Goal: Information Seeking & Learning: Compare options

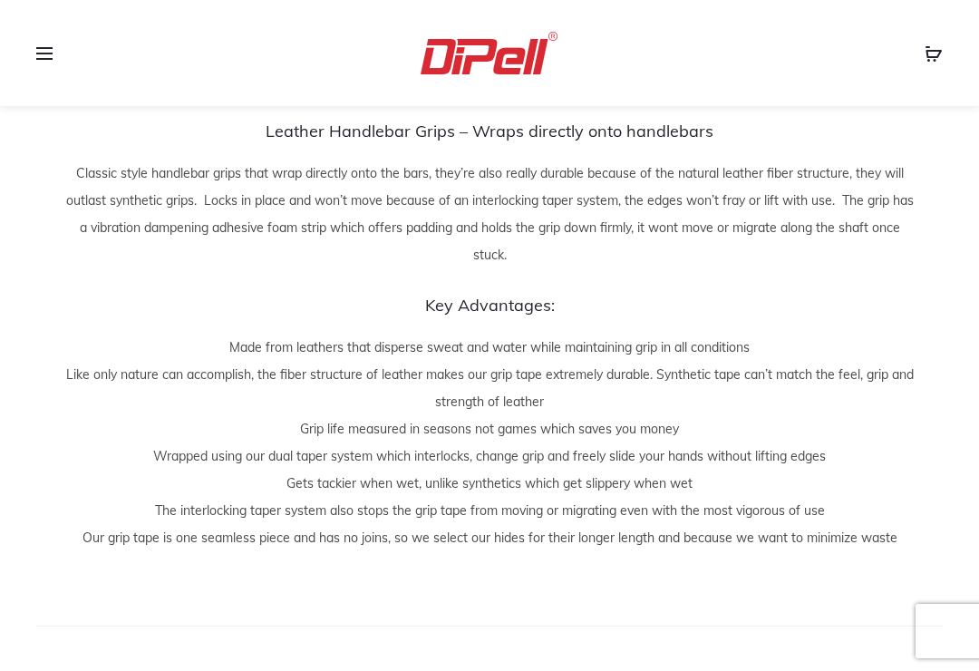
scroll to position [1520, 0]
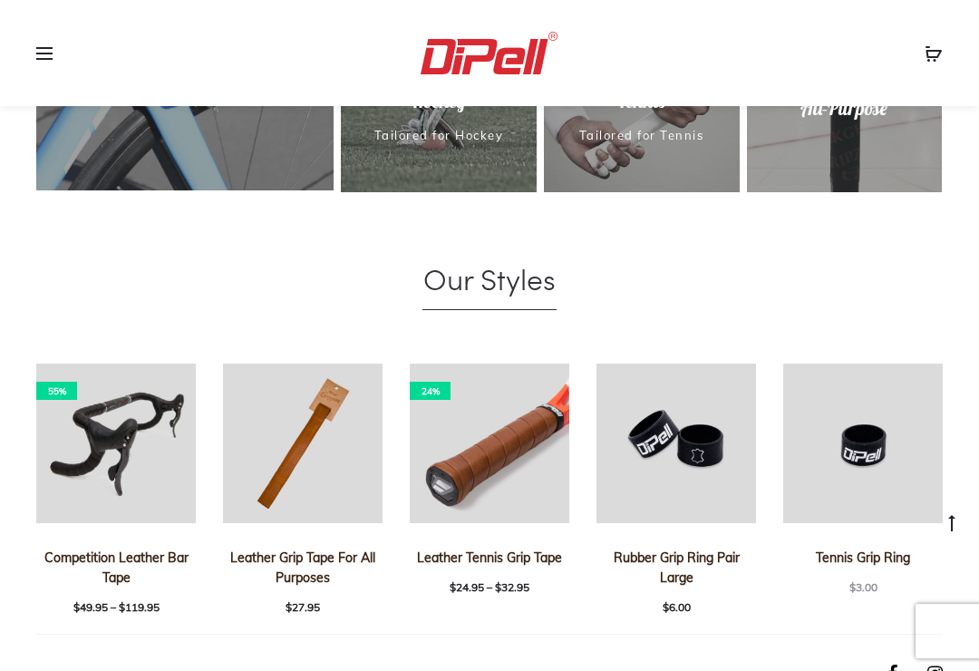
scroll to position [1012, 0]
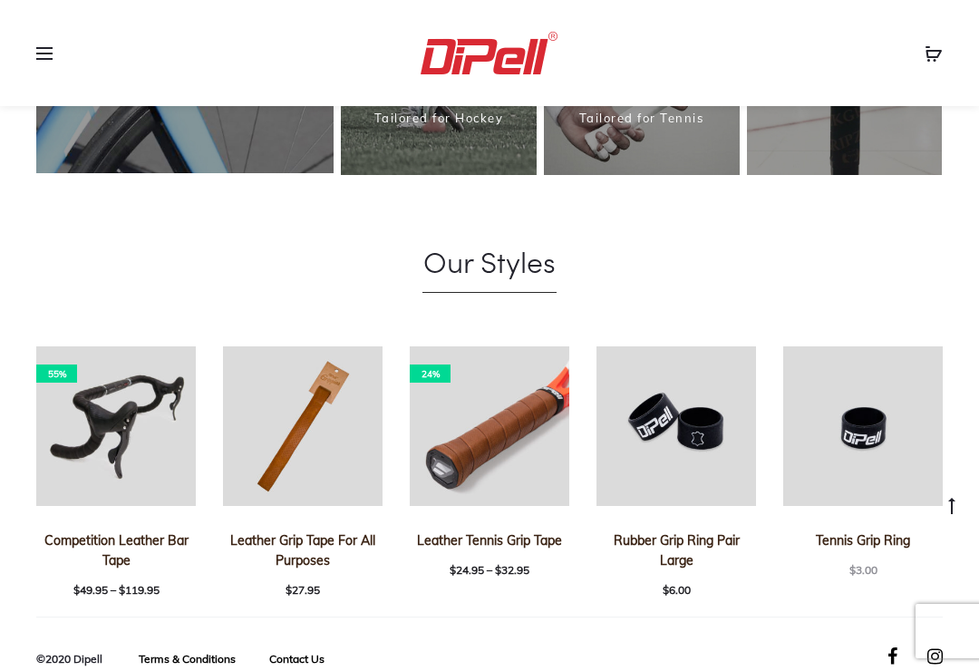
click at [281, 404] on img at bounding box center [302, 425] width 159 height 159
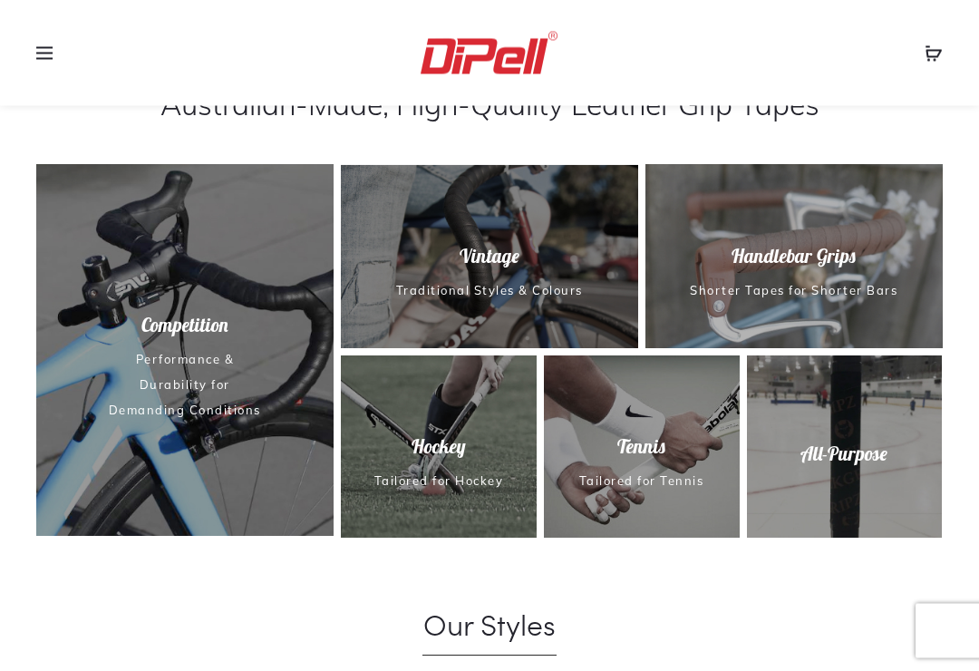
scroll to position [650, 0]
click at [428, 241] on img at bounding box center [489, 256] width 297 height 184
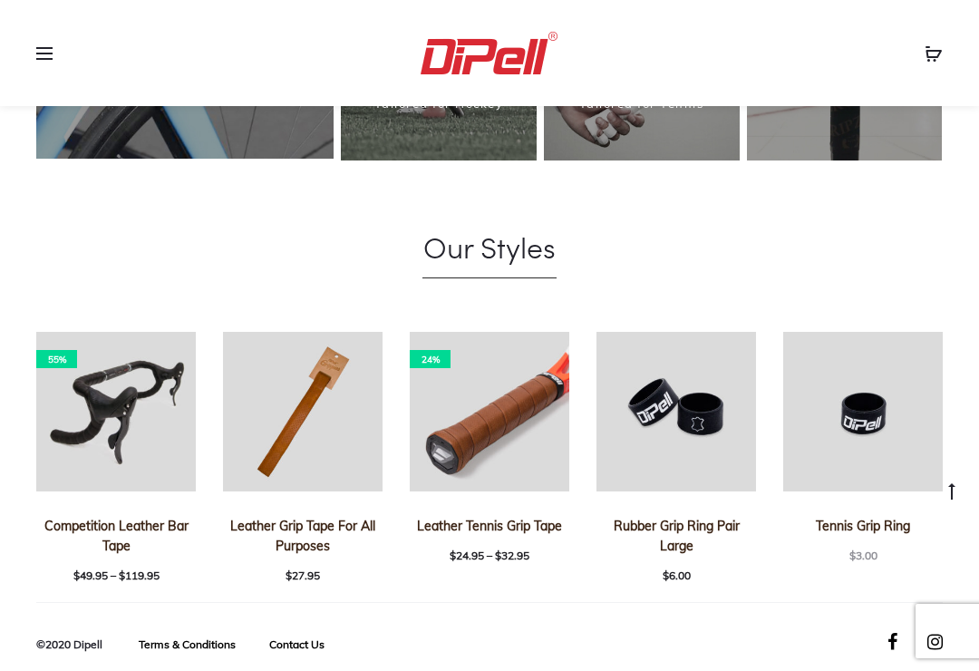
scroll to position [1040, 0]
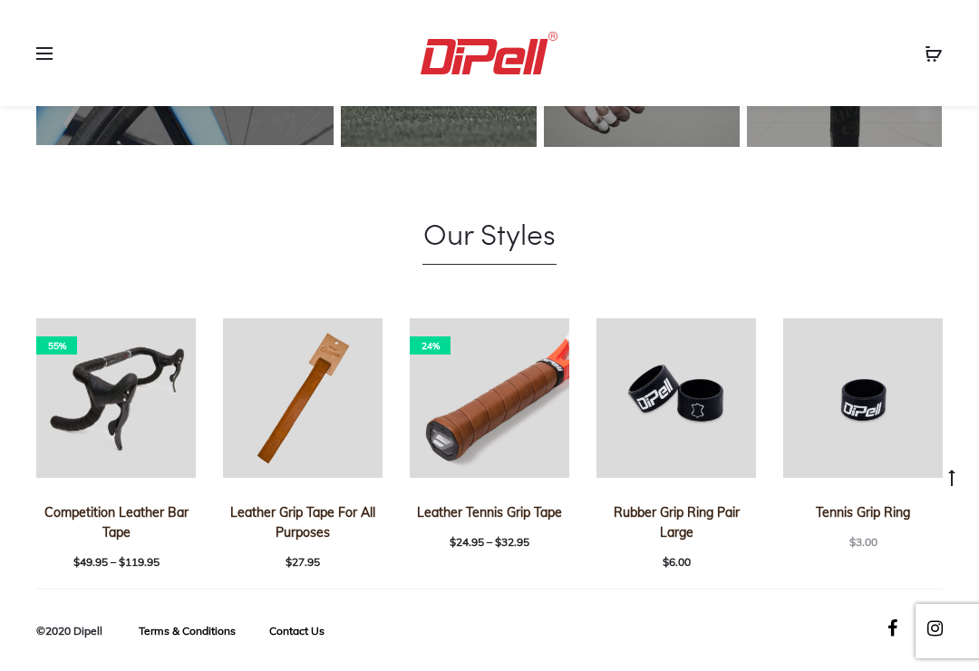
click at [91, 382] on img at bounding box center [115, 397] width 159 height 159
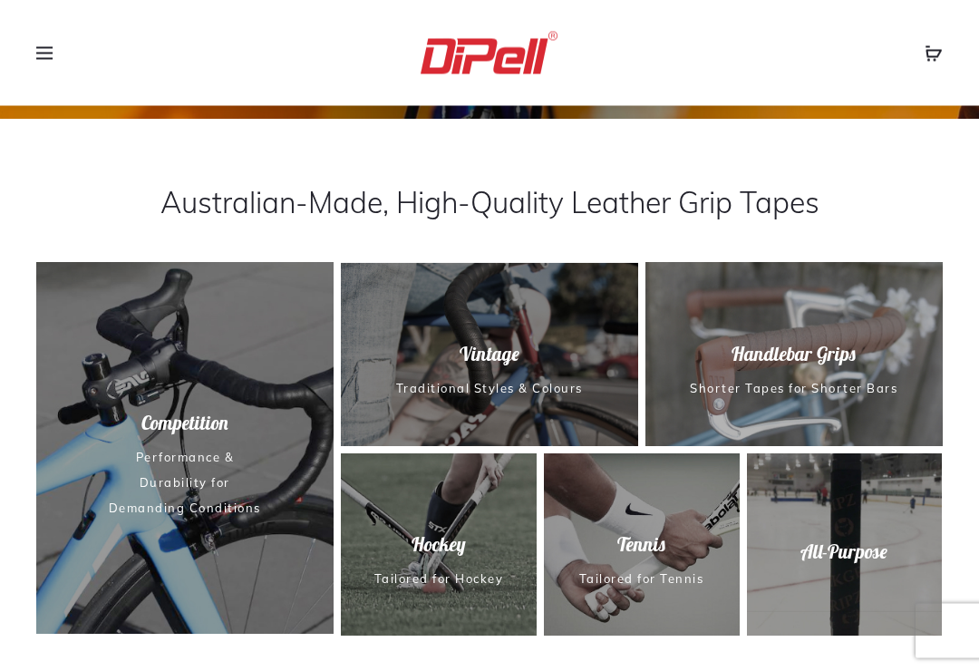
scroll to position [552, 0]
click at [883, 530] on img at bounding box center [845, 544] width 196 height 182
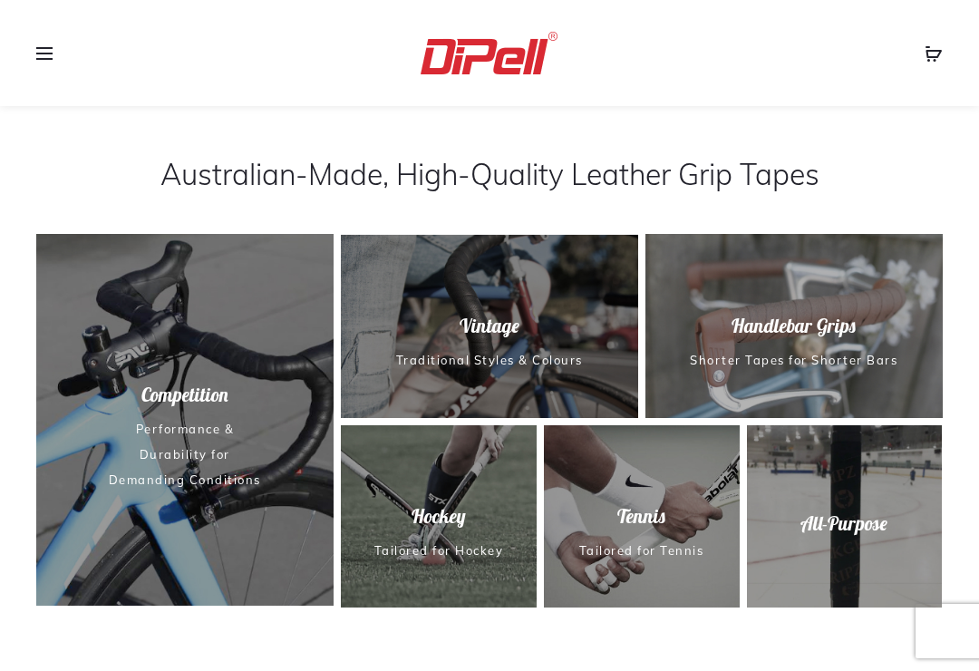
click at [397, 502] on img at bounding box center [439, 516] width 196 height 182
click at [877, 329] on span "Handlebar Grips" at bounding box center [794, 326] width 304 height 25
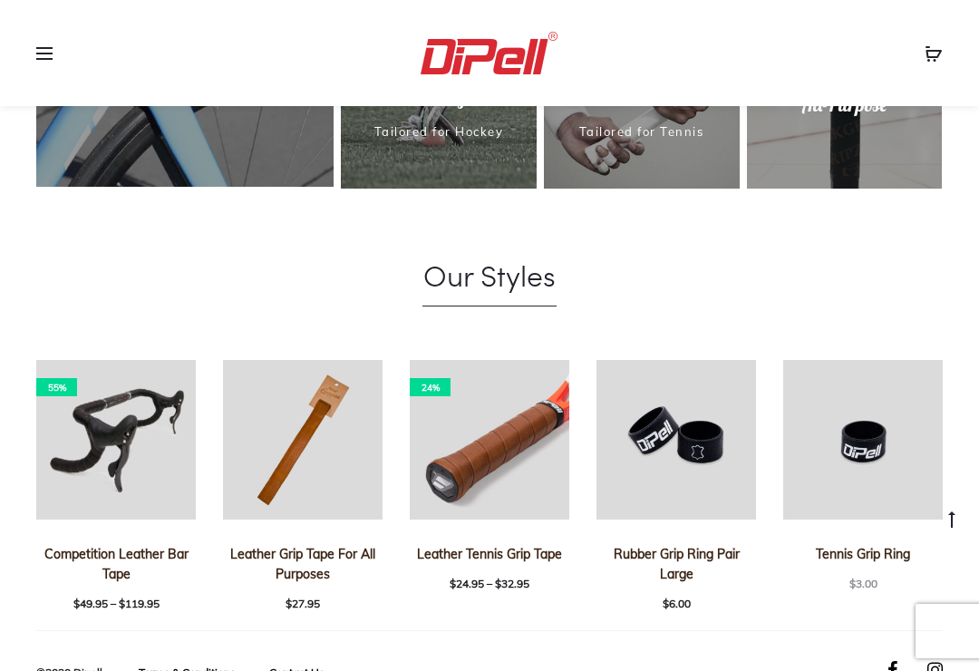
scroll to position [1012, 0]
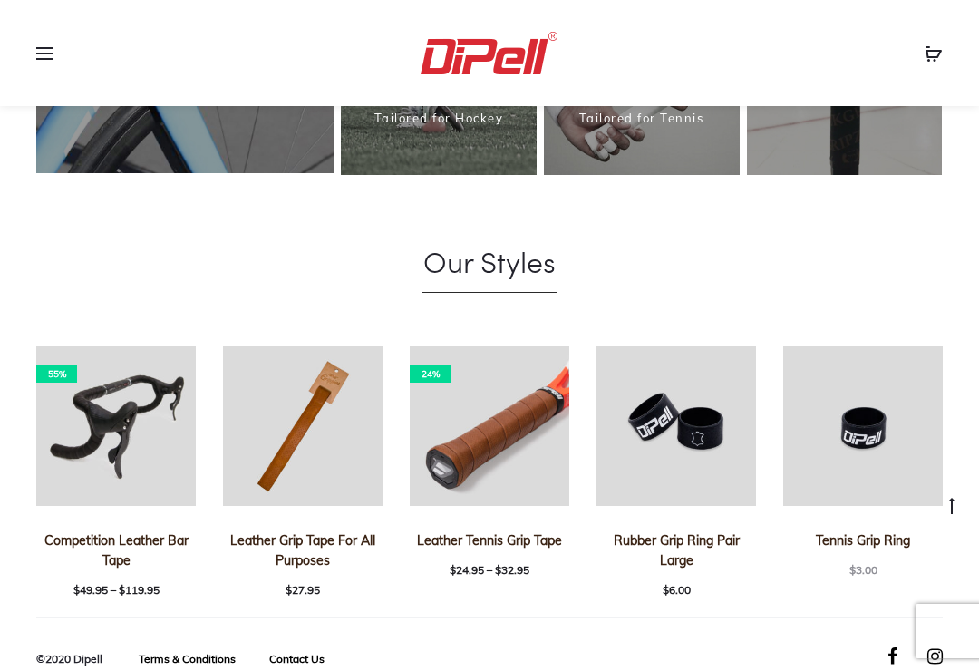
click at [261, 483] on img at bounding box center [302, 425] width 159 height 159
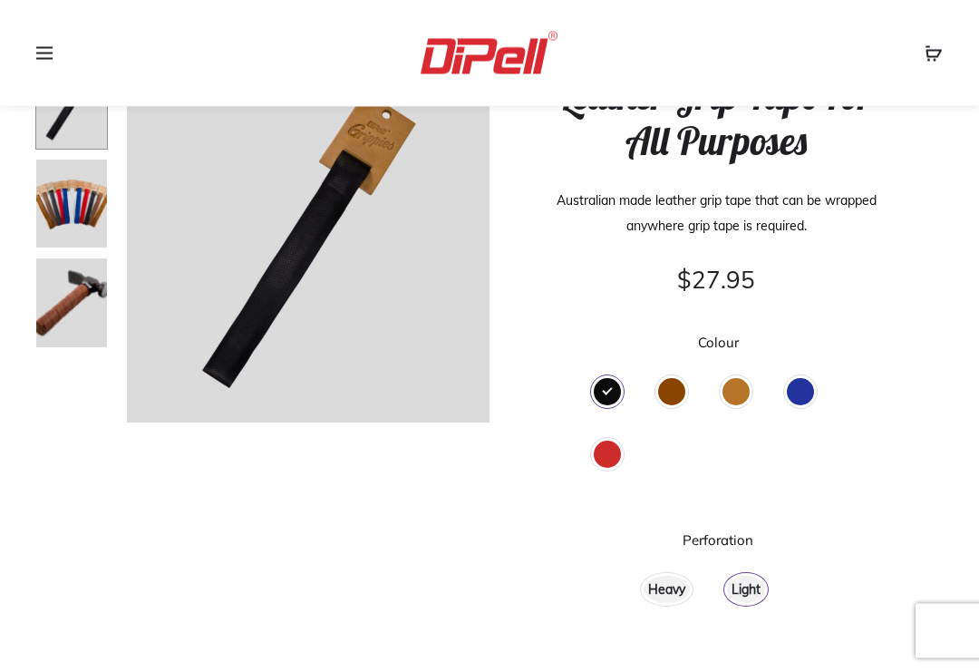
scroll to position [136, 0]
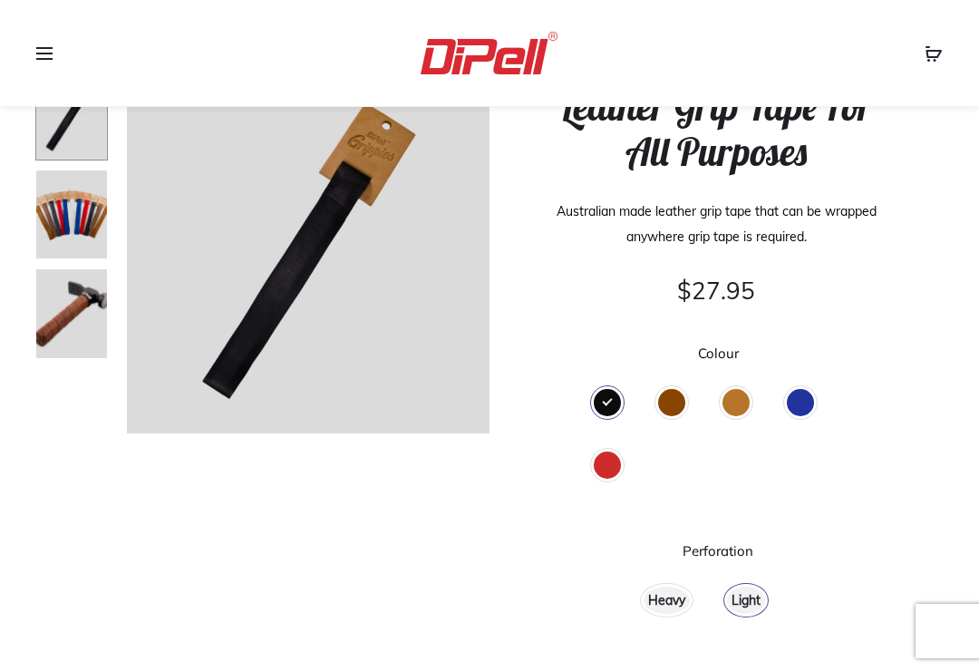
click at [679, 392] on div "Brown" at bounding box center [671, 402] width 27 height 27
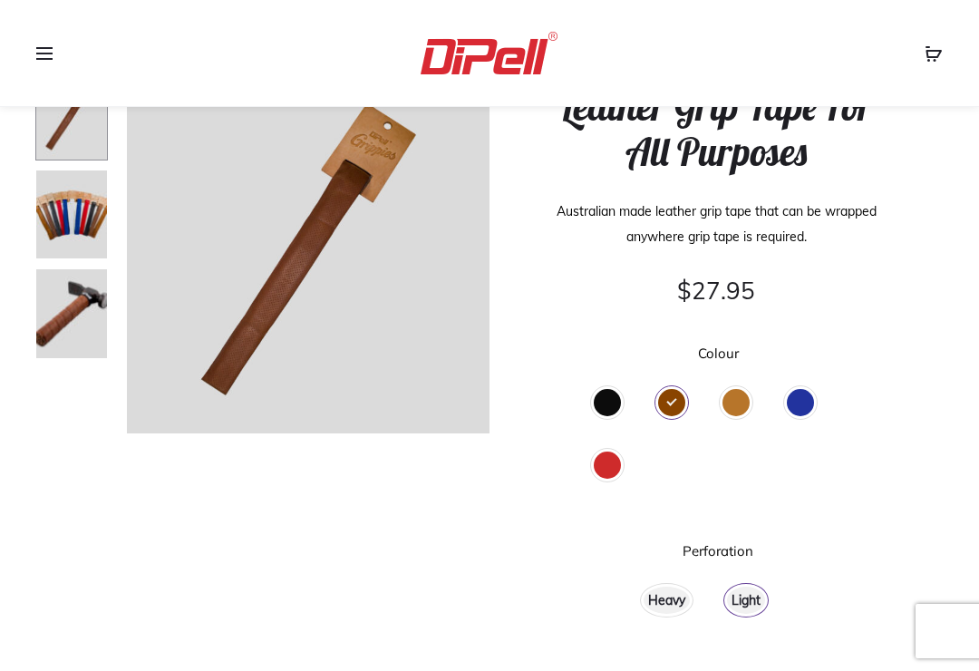
click at [740, 402] on div "Tan" at bounding box center [735, 402] width 27 height 27
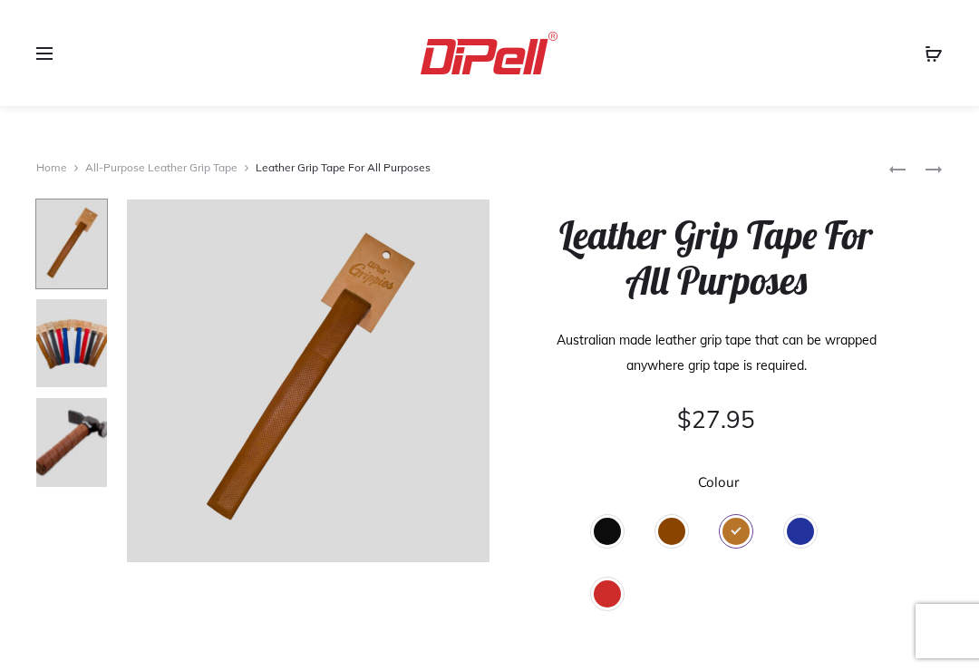
scroll to position [0, 0]
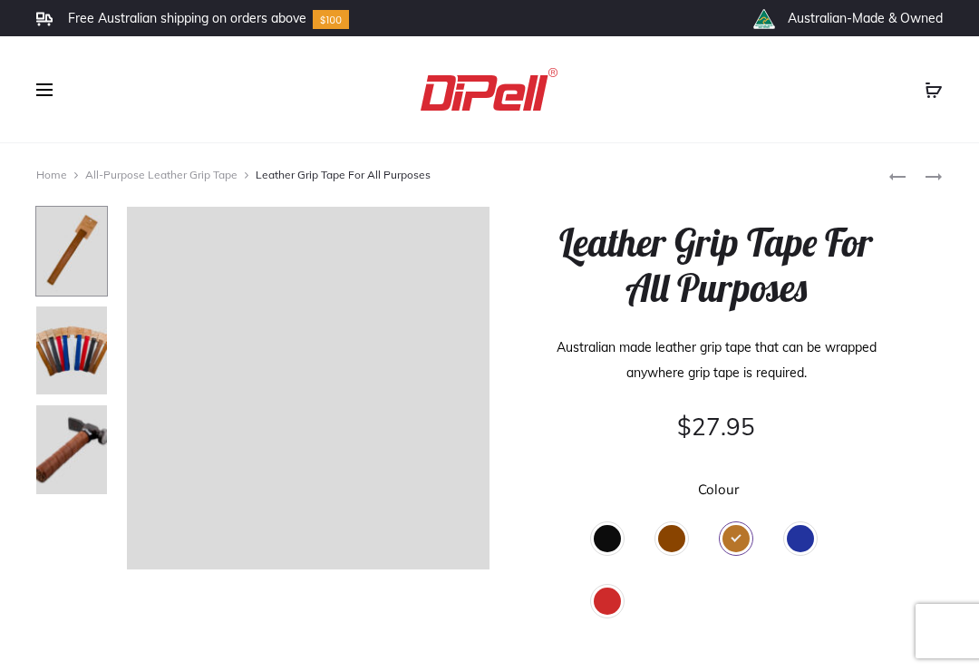
click at [68, 464] on img at bounding box center [71, 449] width 72 height 91
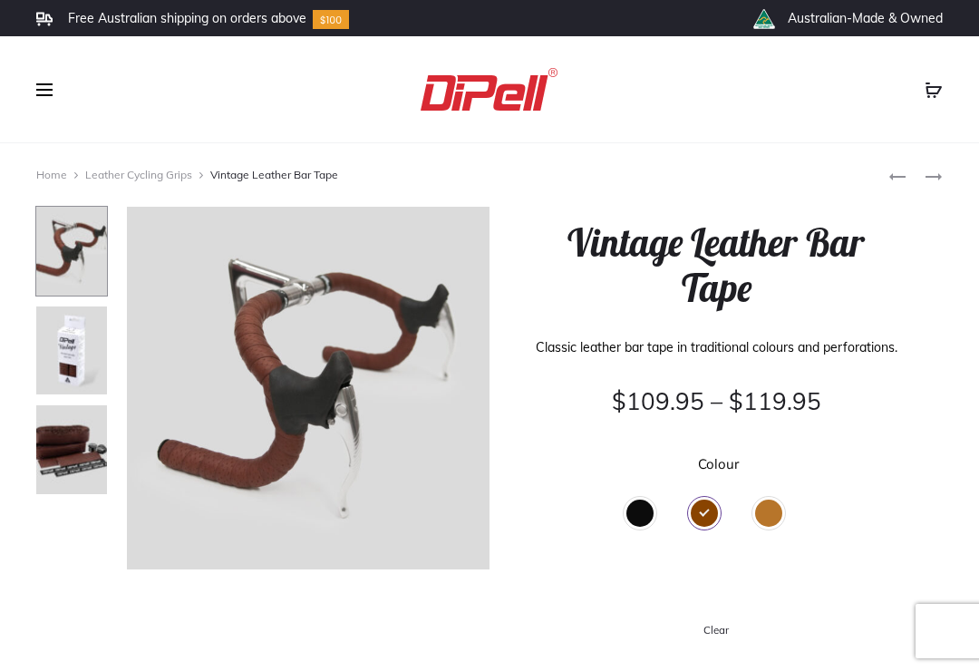
click at [48, 420] on img at bounding box center [71, 449] width 72 height 91
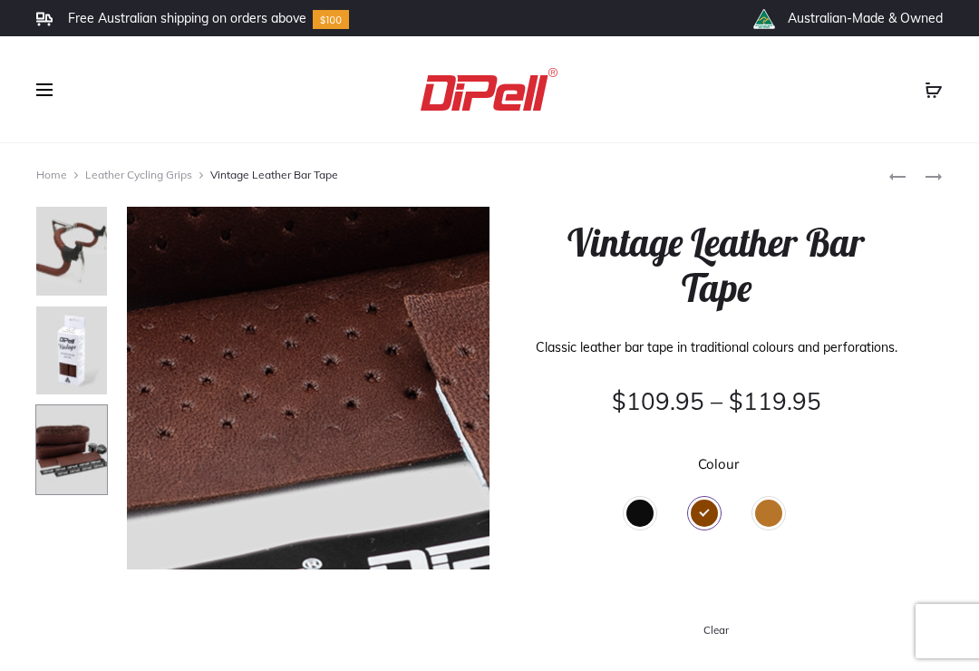
click at [58, 346] on img at bounding box center [71, 350] width 72 height 91
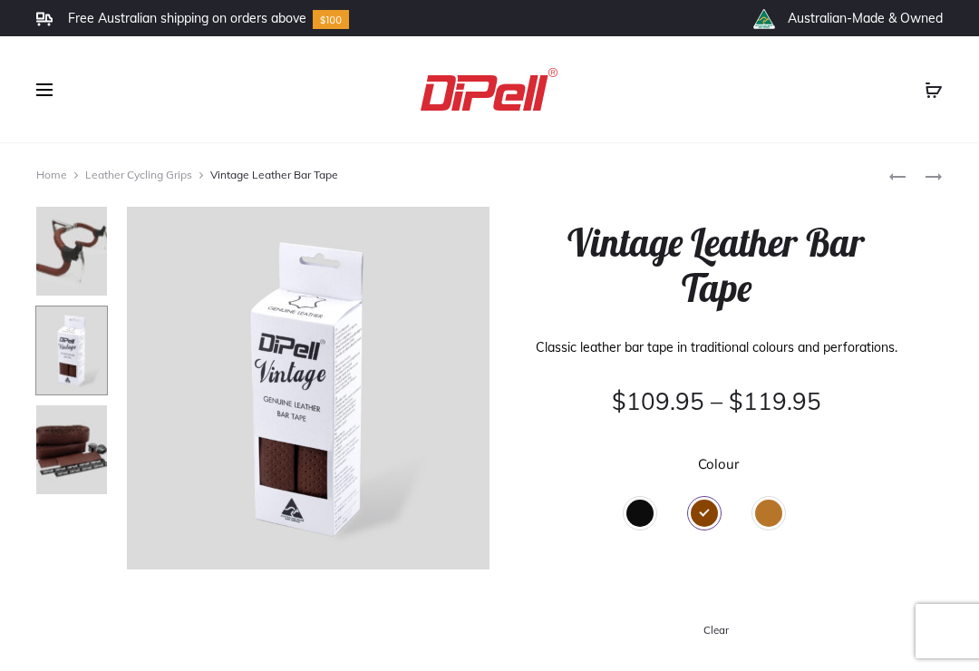
click at [770, 526] on div "Tan" at bounding box center [768, 512] width 27 height 27
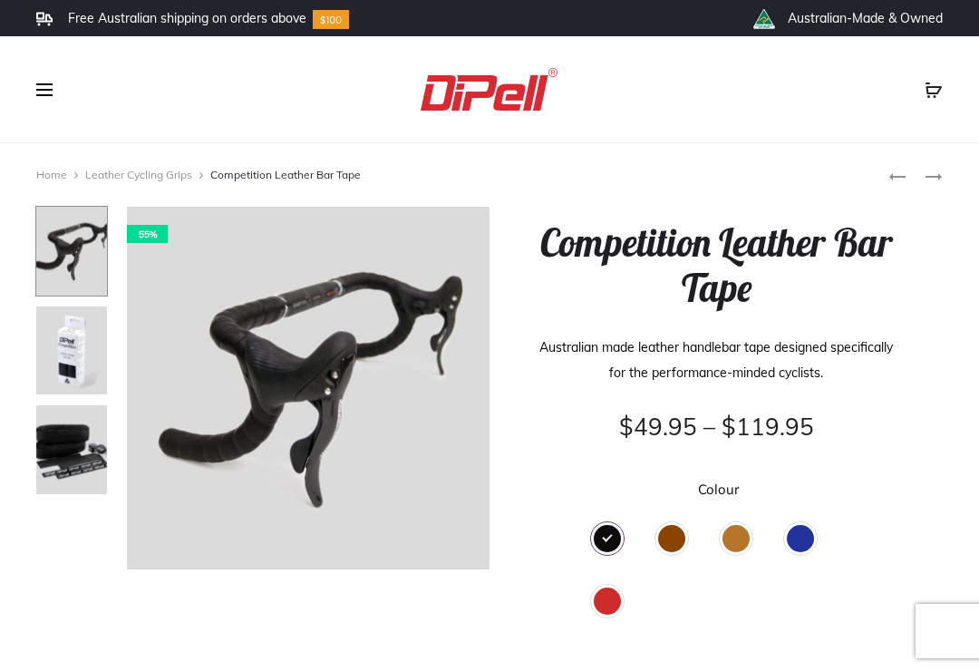
click at [742, 525] on div "Tan" at bounding box center [735, 538] width 27 height 27
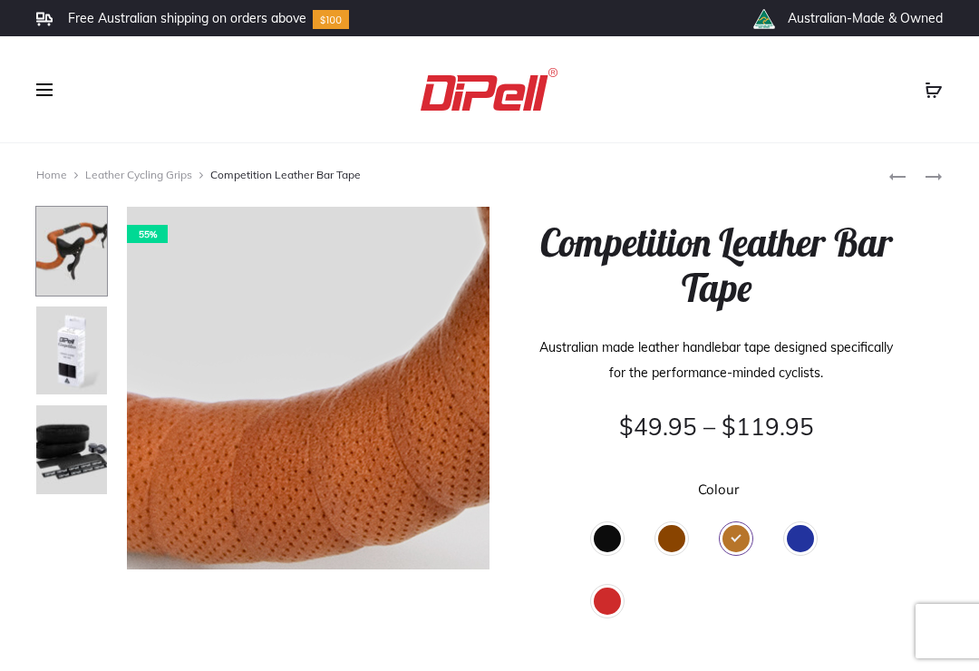
click at [58, 442] on img at bounding box center [71, 449] width 72 height 91
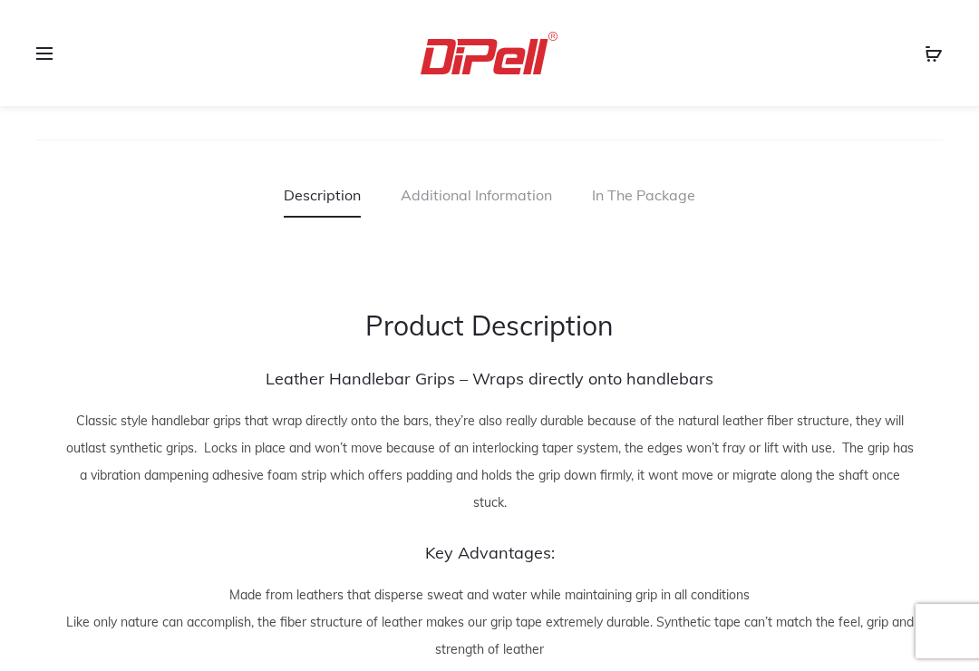
scroll to position [1287, 0]
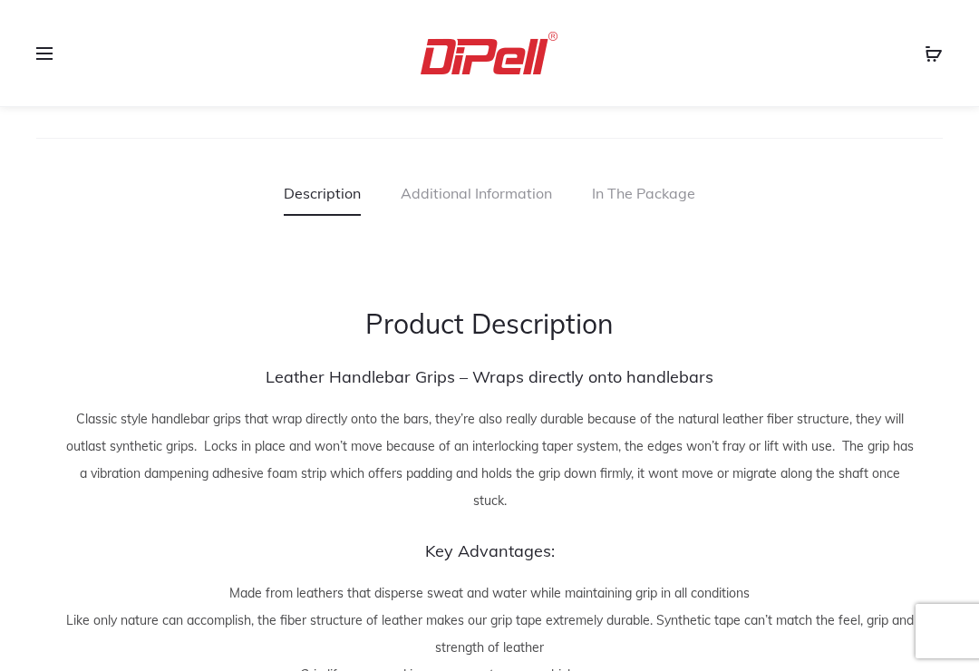
click at [515, 189] on link "Additional Information" at bounding box center [476, 192] width 151 height 45
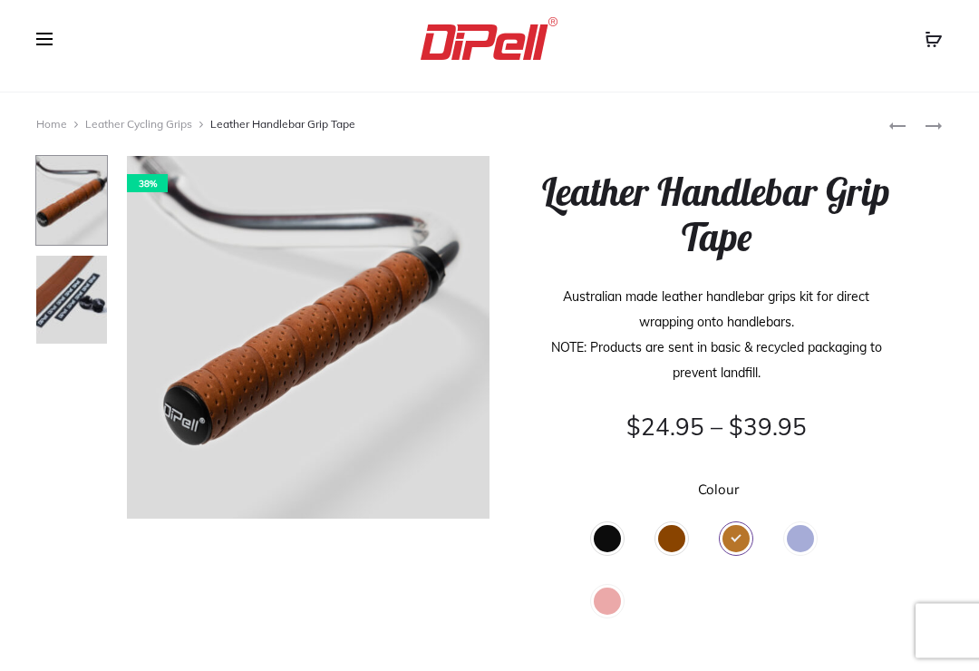
scroll to position [0, 0]
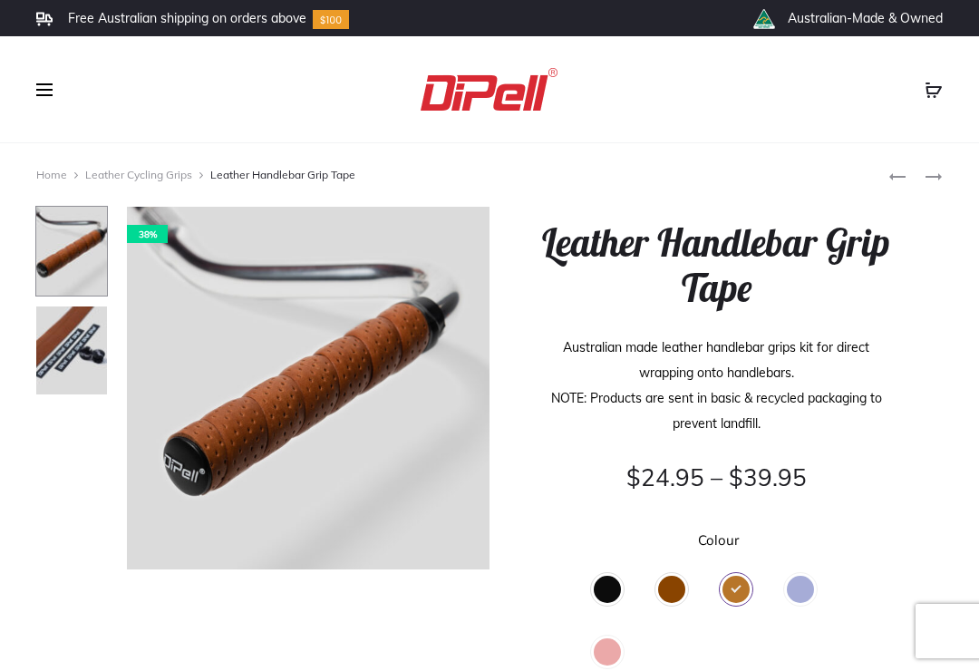
click at [48, 359] on img at bounding box center [71, 350] width 72 height 91
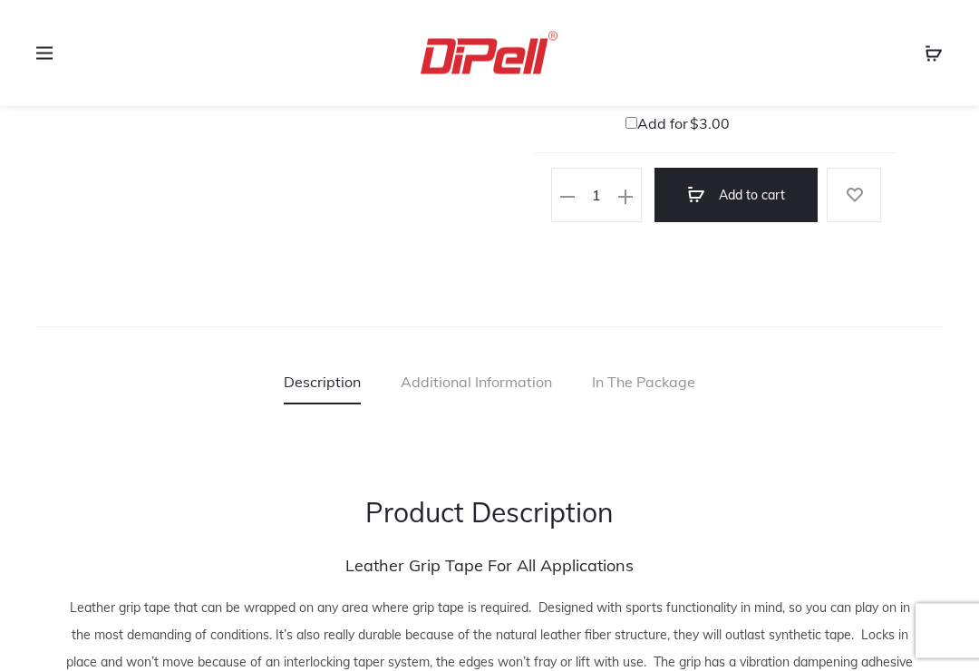
scroll to position [965, 0]
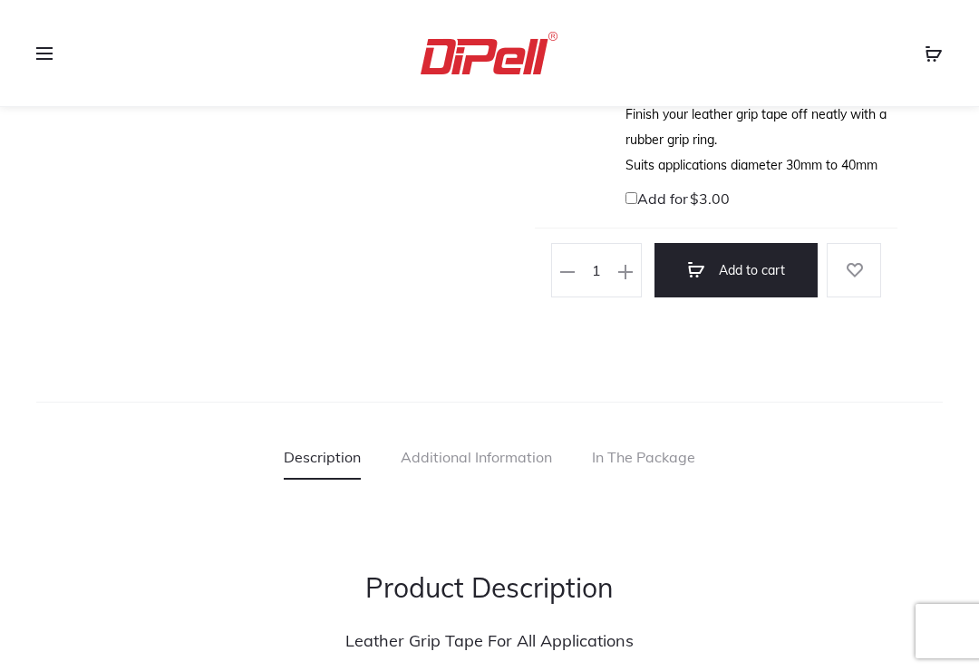
click at [622, 439] on link "In The Package" at bounding box center [643, 456] width 103 height 45
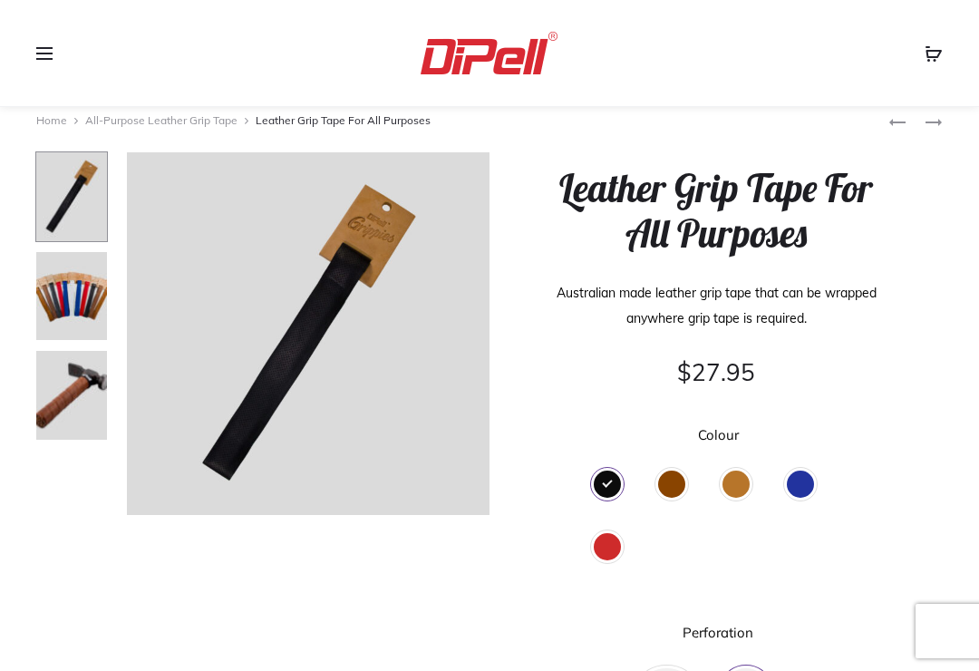
scroll to position [53, 0]
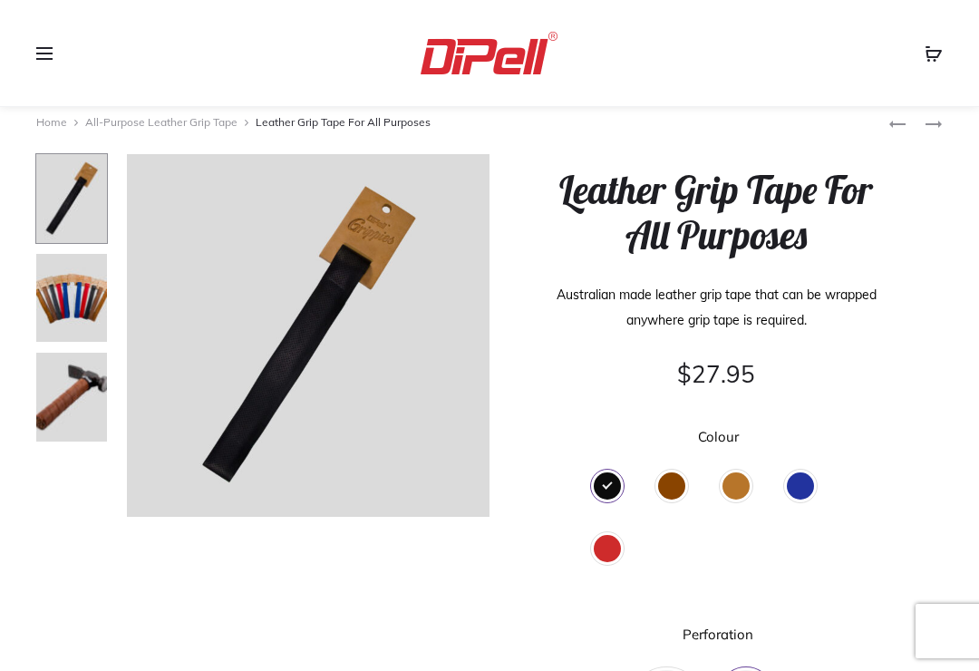
click at [682, 472] on div "Brown" at bounding box center [671, 485] width 27 height 27
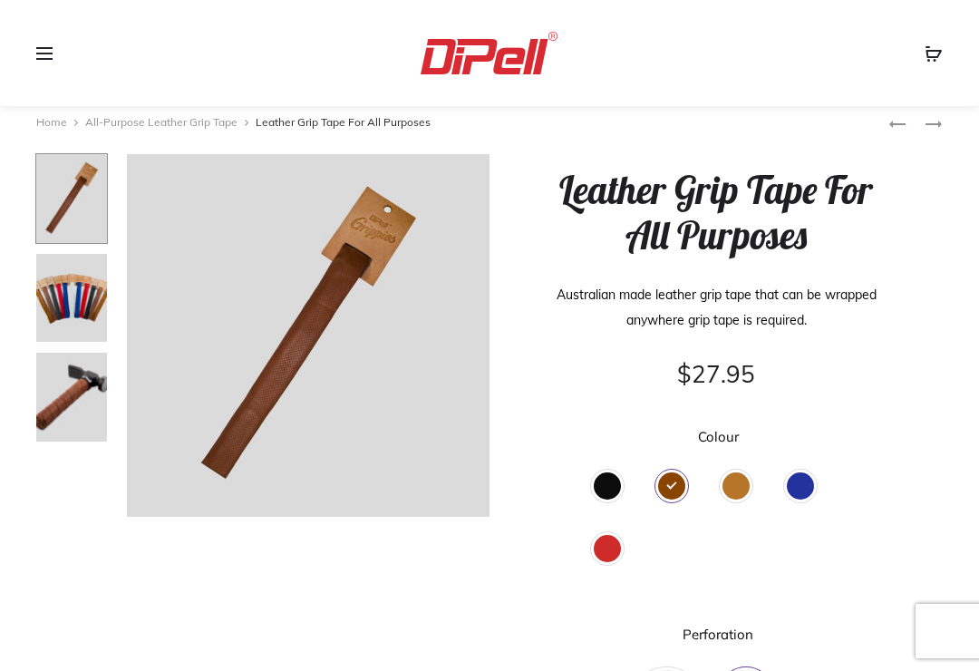
click at [746, 478] on div "Tan" at bounding box center [735, 485] width 27 height 27
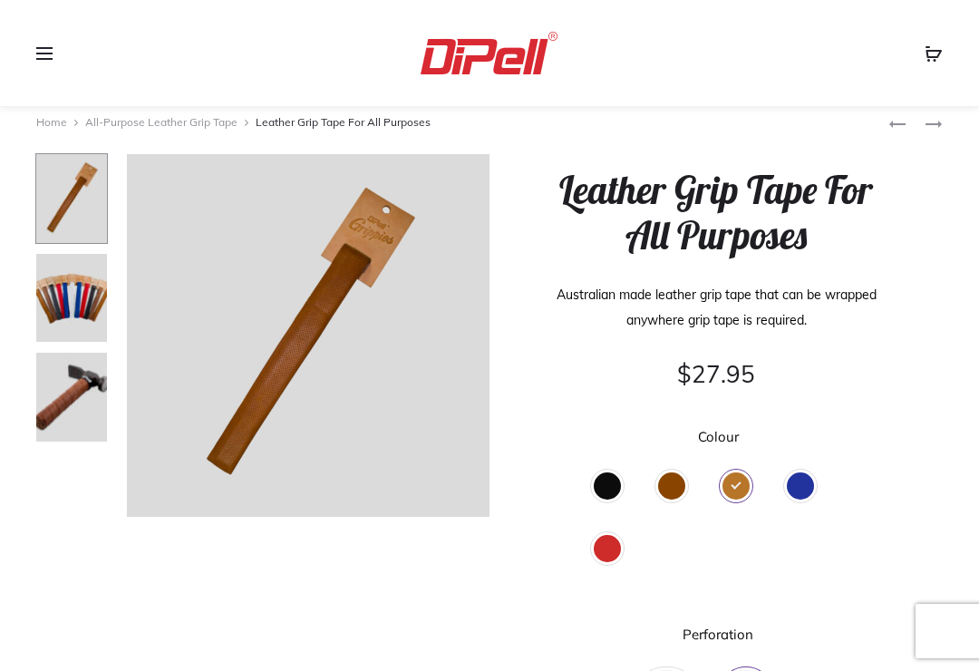
click at [685, 482] on div "Brown" at bounding box center [671, 485] width 27 height 27
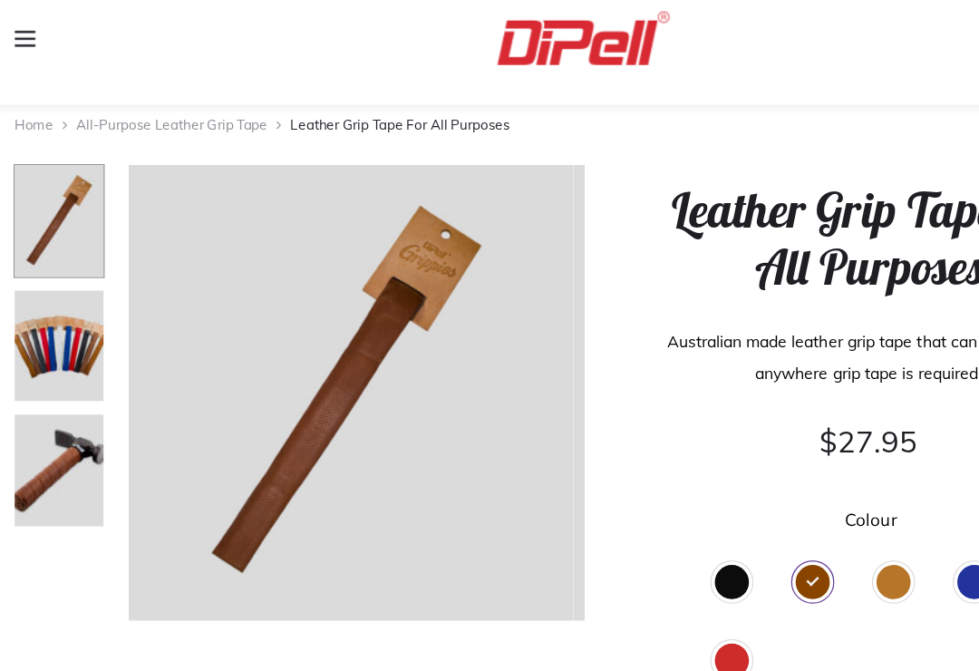
scroll to position [0, 0]
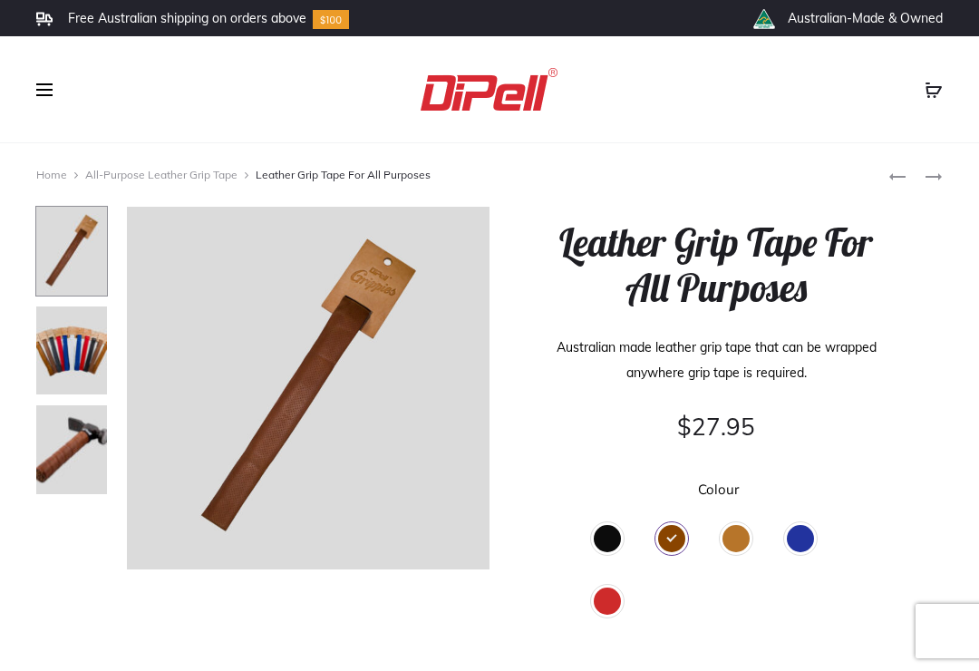
click at [44, 92] on span at bounding box center [49, 89] width 27 height 27
